Goal: Obtain resource: Download file/media

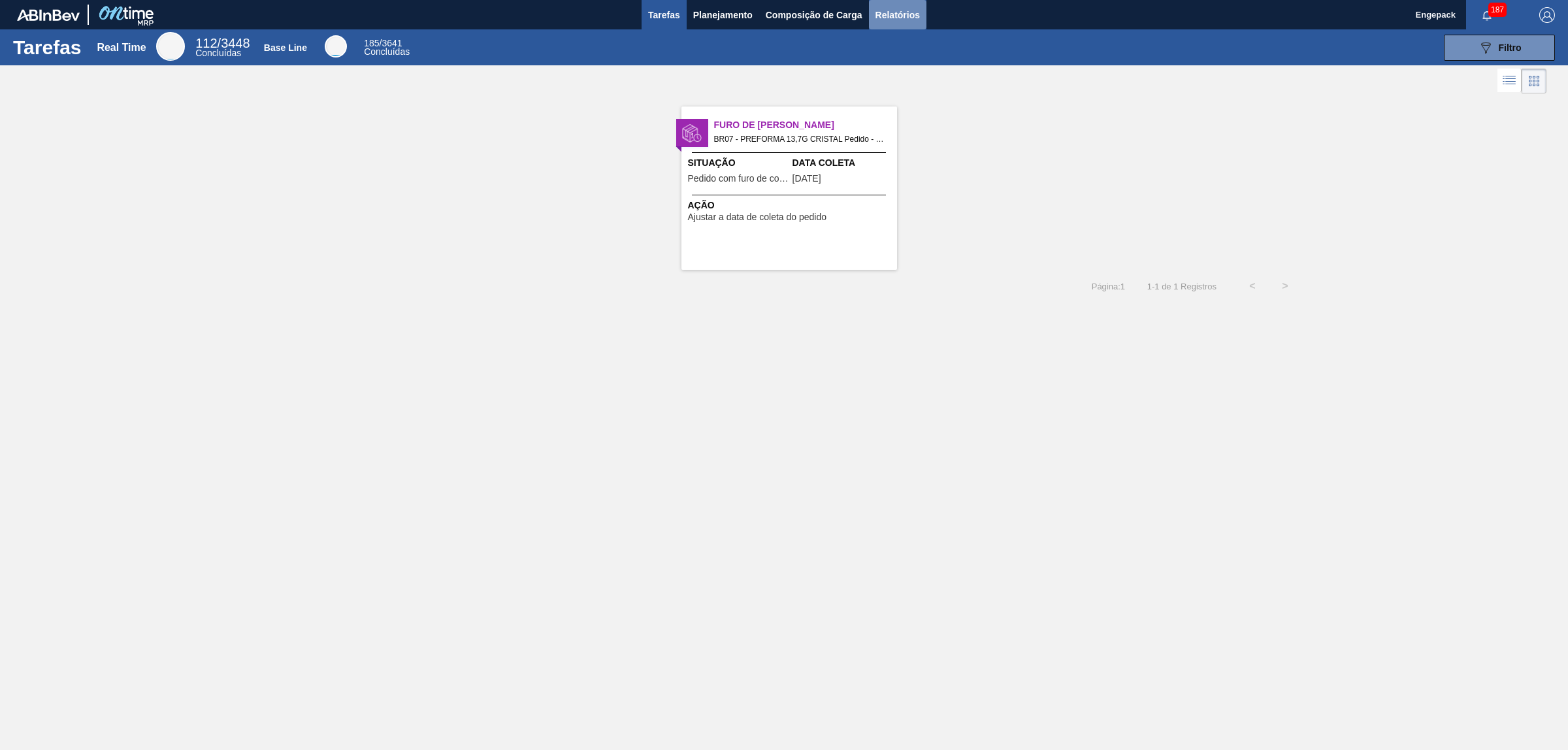
drag, startPoint x: 903, startPoint y: 10, endPoint x: 915, endPoint y: 22, distance: 17.0
click at [903, 10] on span "Relatórios" at bounding box center [897, 15] width 44 height 16
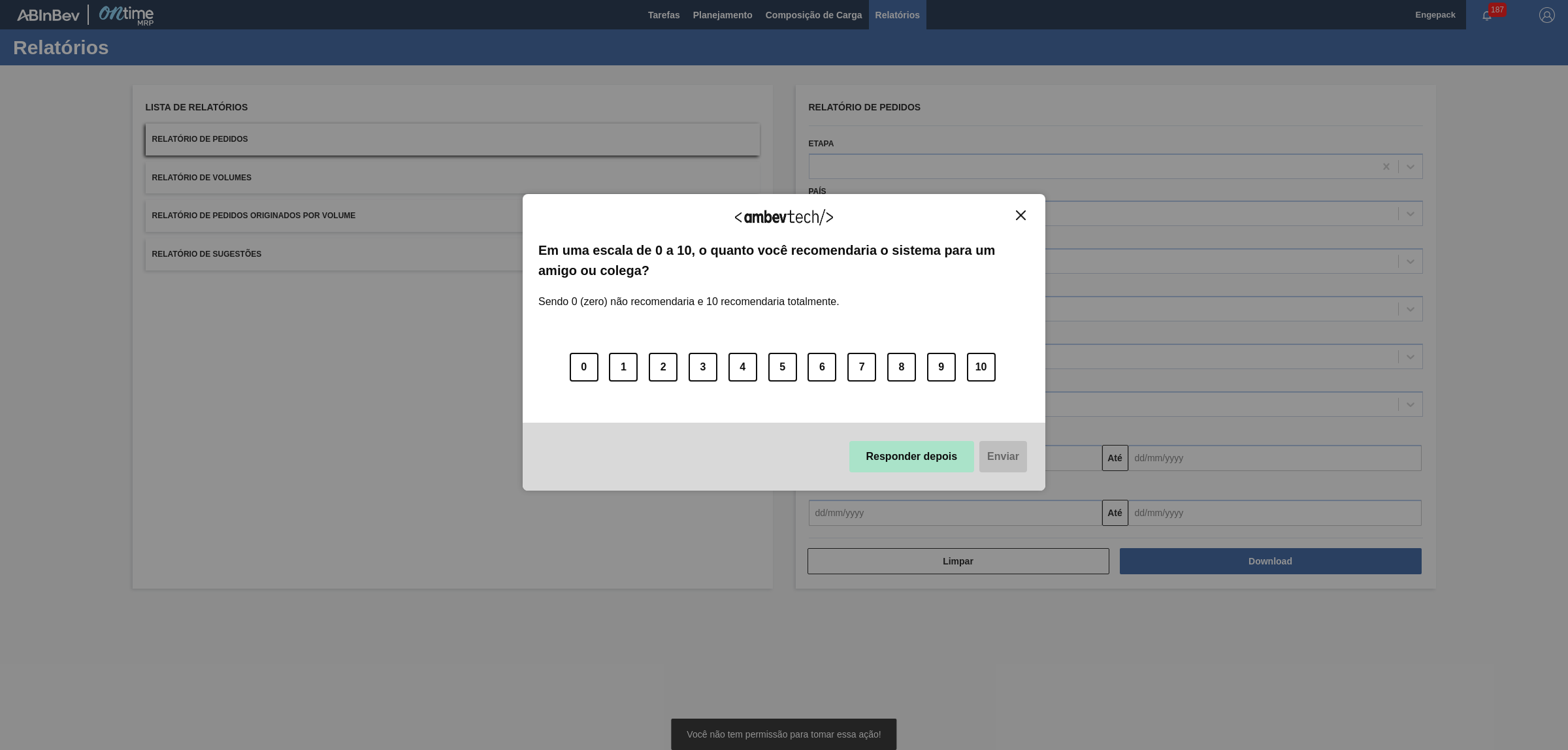
click at [952, 455] on button "Responder depois" at bounding box center [911, 457] width 125 height 31
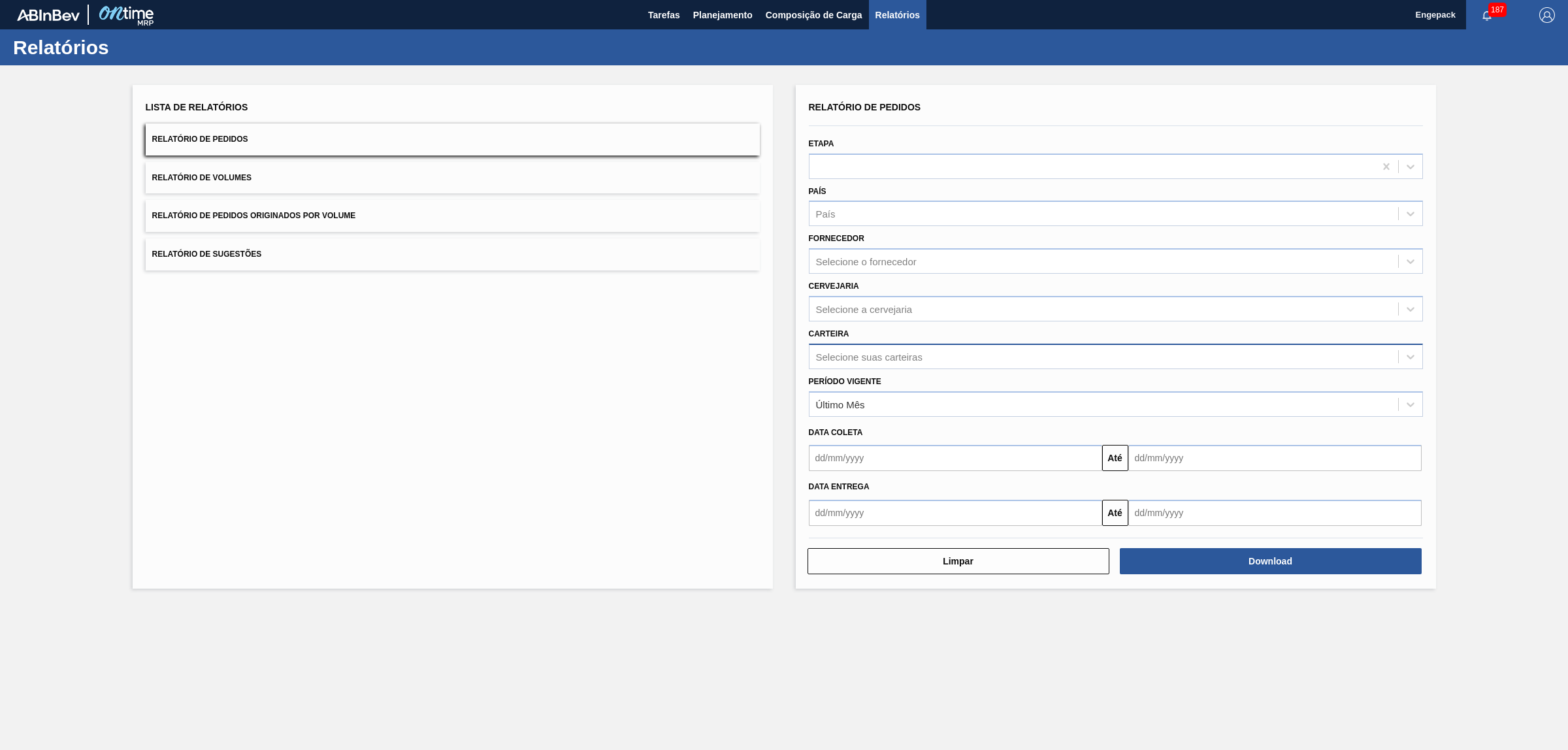
click at [895, 359] on div "Selecione suas carteiras" at bounding box center [869, 356] width 106 height 11
type input "pref"
click at [848, 386] on div "Preforma" at bounding box center [1115, 389] width 614 height 24
click at [865, 460] on input "text" at bounding box center [955, 461] width 294 height 26
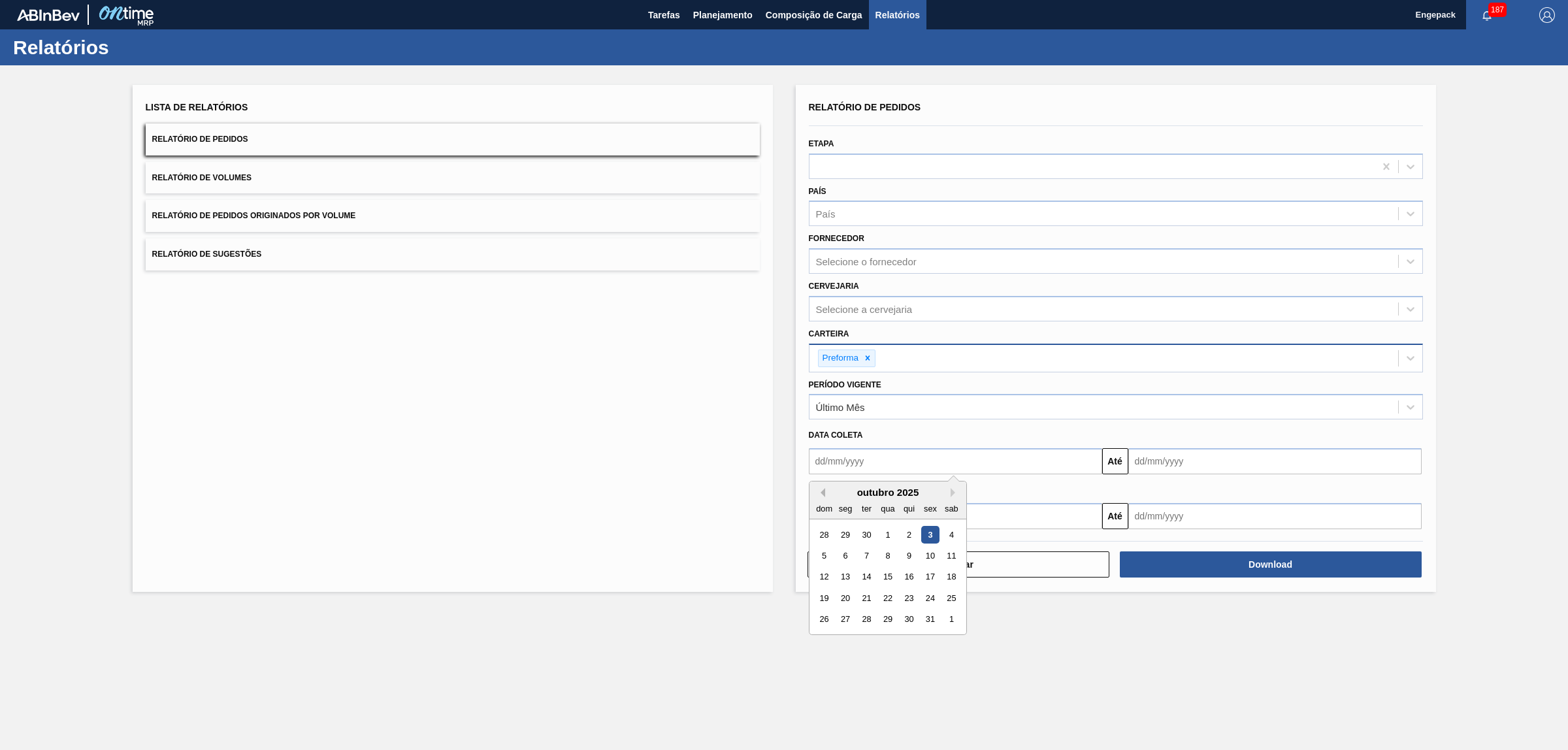
click at [818, 493] on button "Previous Month" at bounding box center [821, 493] width 10 height 10
click at [926, 530] on div "1" at bounding box center [930, 535] width 17 height 17
type input "[DATE]"
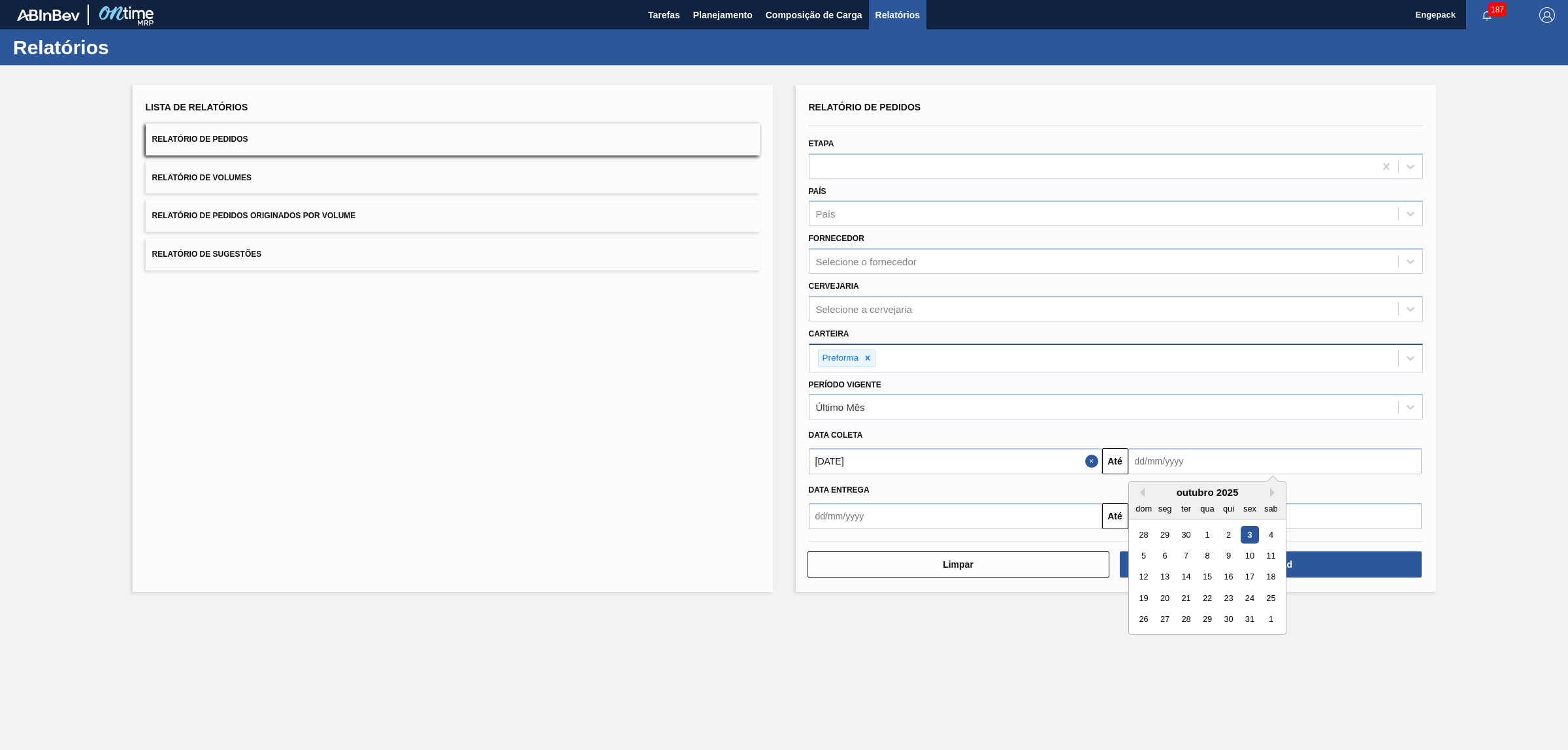
click at [1144, 457] on input "text" at bounding box center [1275, 461] width 294 height 26
click at [1135, 488] on button "Previous Month" at bounding box center [1139, 493] width 10 height 10
click at [1148, 641] on div "31" at bounding box center [1144, 640] width 17 height 17
type input "[DATE]"
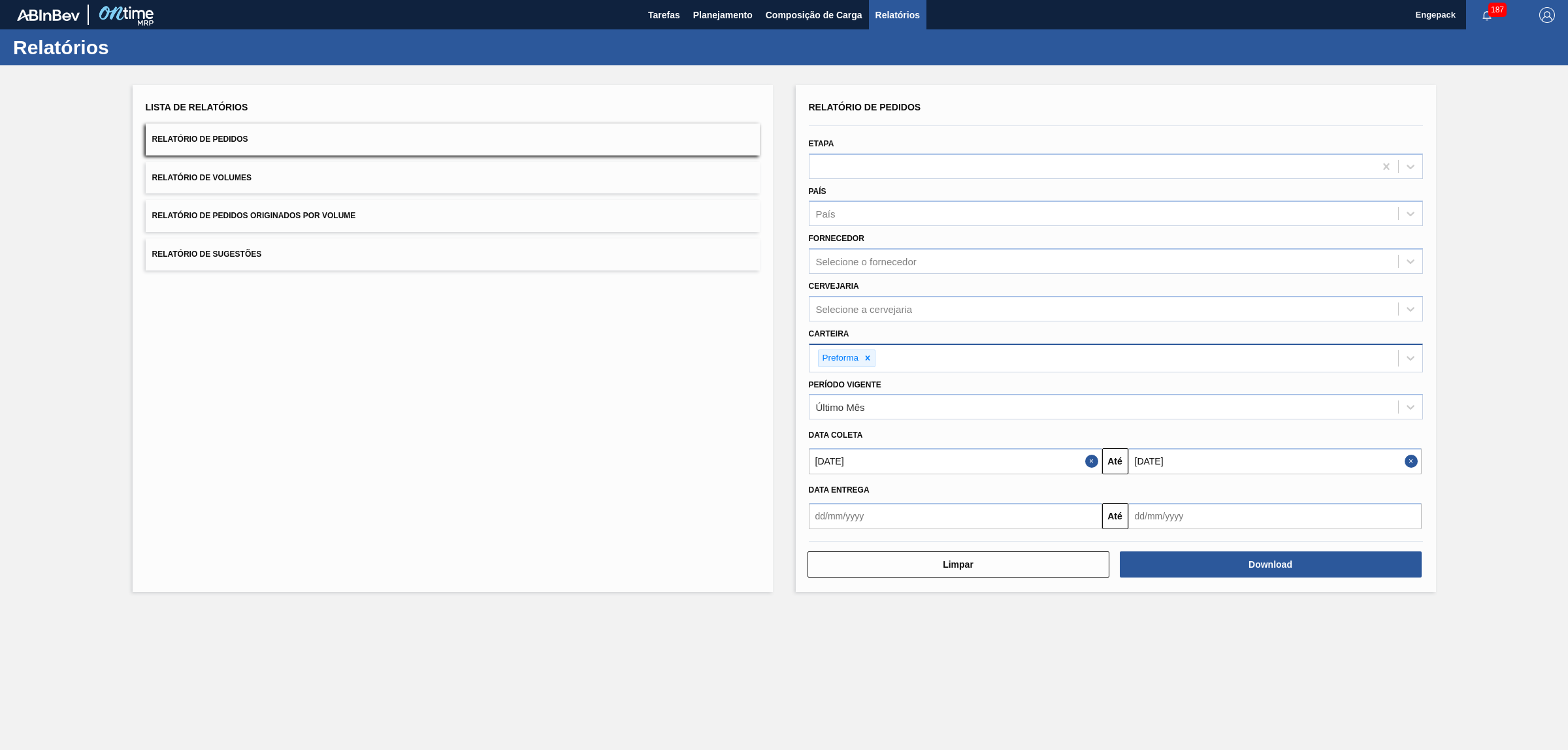
click at [1193, 543] on div at bounding box center [1115, 541] width 625 height 11
click at [1197, 551] on button "Download" at bounding box center [1270, 564] width 302 height 26
